Goal: Task Accomplishment & Management: Complete application form

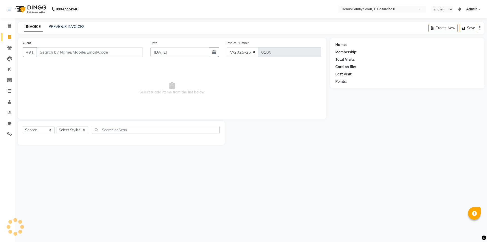
select select "8481"
select select "service"
click at [54, 52] on input "Client" at bounding box center [90, 52] width 106 height 10
type input "6362607738"
click at [128, 51] on span "Add Client" at bounding box center [130, 51] width 20 height 5
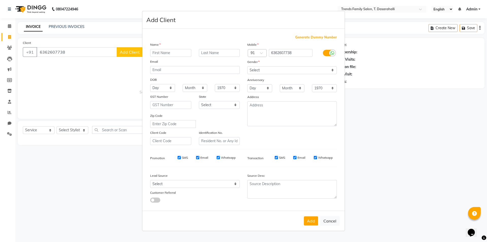
click at [160, 52] on input "text" at bounding box center [170, 53] width 41 height 8
type input "hitaishi"
click at [274, 72] on select "Select [DEMOGRAPHIC_DATA] [DEMOGRAPHIC_DATA] Other Prefer Not To Say" at bounding box center [292, 70] width 90 height 8
select select "[DEMOGRAPHIC_DATA]"
click at [247, 66] on select "Select [DEMOGRAPHIC_DATA] [DEMOGRAPHIC_DATA] Other Prefer Not To Say" at bounding box center [292, 70] width 90 height 8
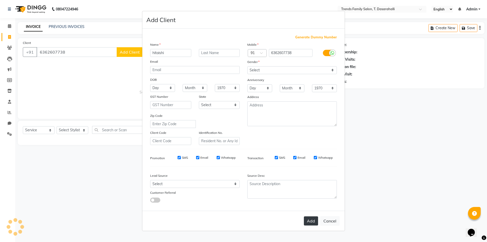
click at [312, 222] on button "Add" at bounding box center [311, 220] width 14 height 9
select select
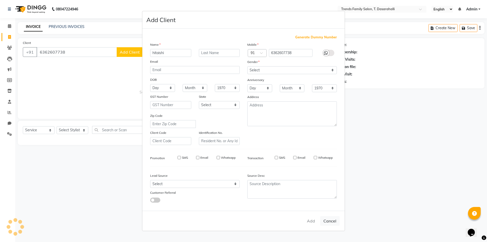
select select
checkbox input "false"
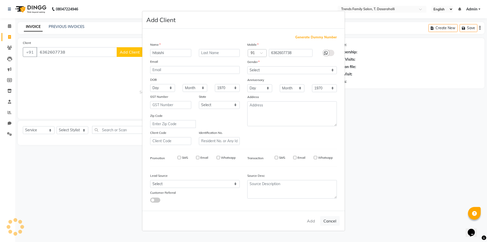
checkbox input "false"
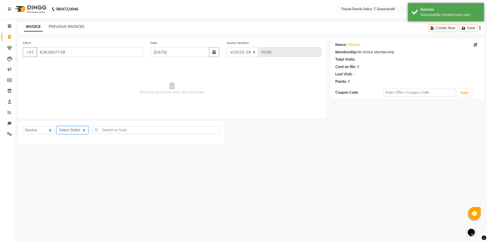
click at [69, 131] on select "Select Stylist [PERSON_NAME] [PERSON_NAME] Ayaan [PERSON_NAME] Danish Danish [P…" at bounding box center [73, 130] width 32 height 8
select select "89887"
click at [57, 126] on select "Select Stylist [PERSON_NAME] [PERSON_NAME] Ayaan [PERSON_NAME] Danish Danish [P…" at bounding box center [73, 130] width 32 height 8
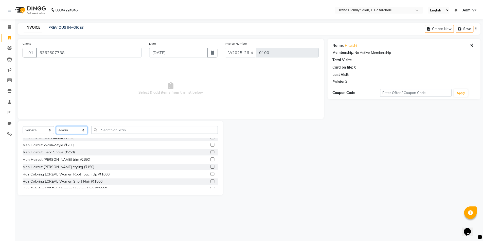
scroll to position [76, 0]
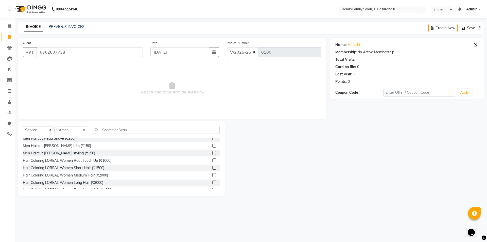
click at [212, 146] on label at bounding box center [214, 146] width 4 height 4
click at [212, 146] on input "checkbox" at bounding box center [213, 145] width 3 height 3
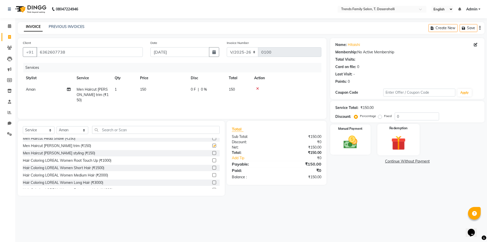
checkbox input "false"
drag, startPoint x: 406, startPoint y: 116, endPoint x: 290, endPoint y: 105, distance: 117.2
click at [290, 105] on div "Client [PHONE_NUMBER] Date [DATE] Invoice Number V/2025 V/[PHONE_NUMBER] Servic…" at bounding box center [251, 116] width 474 height 157
type input "30"
click at [347, 143] on img at bounding box center [351, 142] width 24 height 17
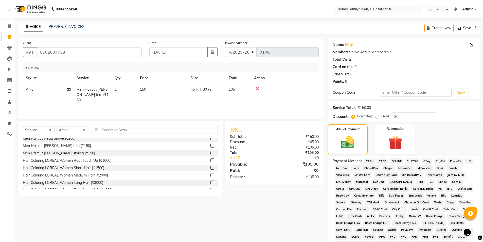
click at [394, 161] on span "ONLINE" at bounding box center [396, 161] width 13 height 6
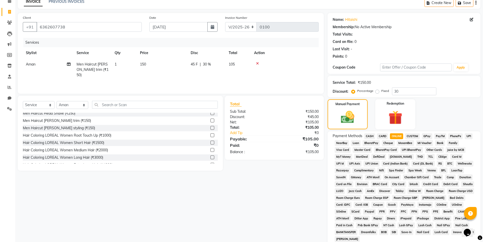
scroll to position [92, 0]
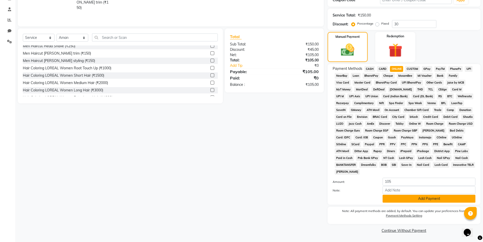
click at [395, 200] on button "Add Payment" at bounding box center [429, 198] width 93 height 8
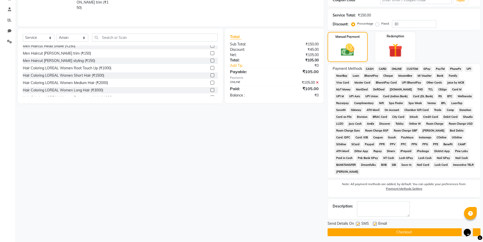
click at [385, 233] on button "Checkout" at bounding box center [404, 232] width 153 height 8
